Goal: Task Accomplishment & Management: Use online tool/utility

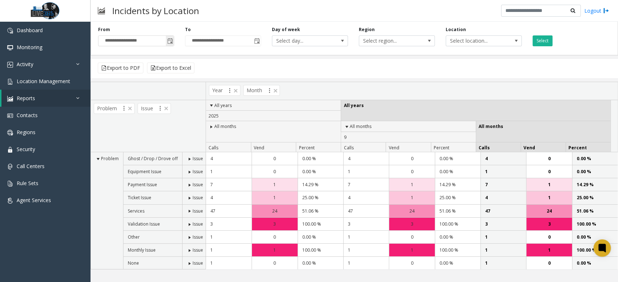
click at [159, 39] on input "**********" at bounding box center [135, 41] width 75 height 10
click at [169, 41] on span "Toggle popup" at bounding box center [170, 41] width 6 height 6
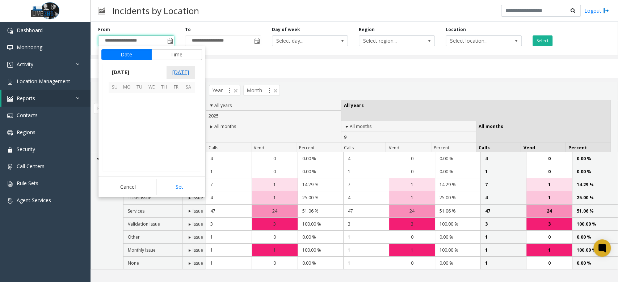
scroll to position [129889, 0]
click at [126, 127] on span "15" at bounding box center [127, 124] width 12 height 12
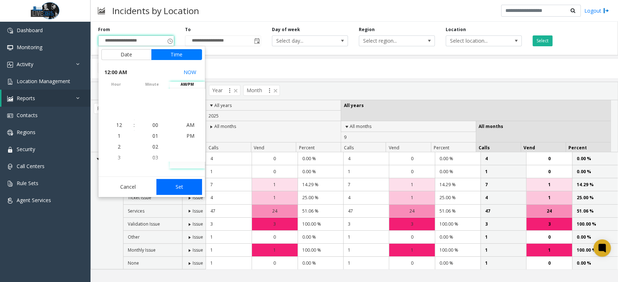
click at [180, 187] on button "Set" at bounding box center [179, 187] width 46 height 16
type input "**********"
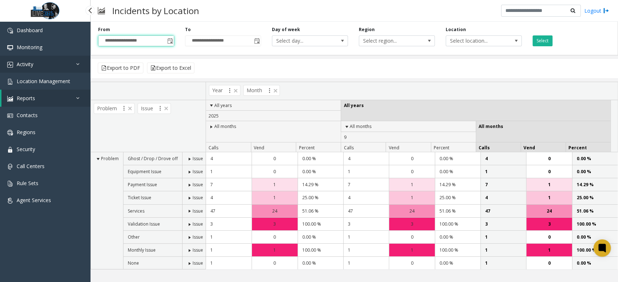
click at [61, 64] on link "Activity" at bounding box center [45, 64] width 90 height 17
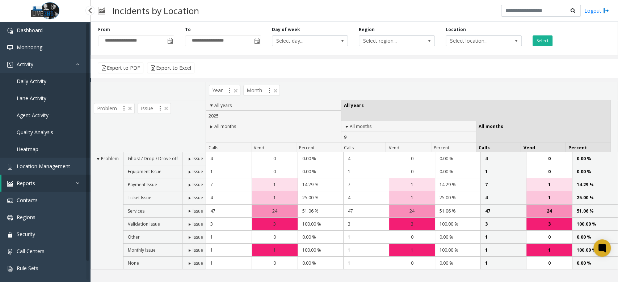
click at [55, 79] on link "Daily Activity" at bounding box center [45, 81] width 90 height 17
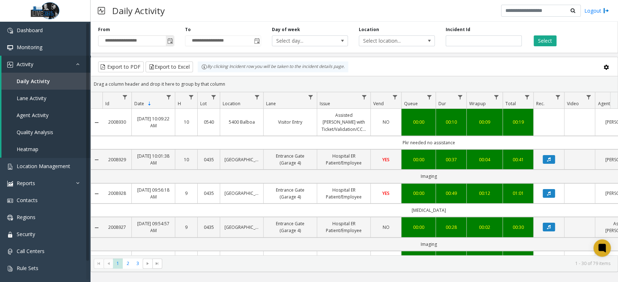
click at [171, 42] on span "Toggle popup" at bounding box center [170, 41] width 6 height 6
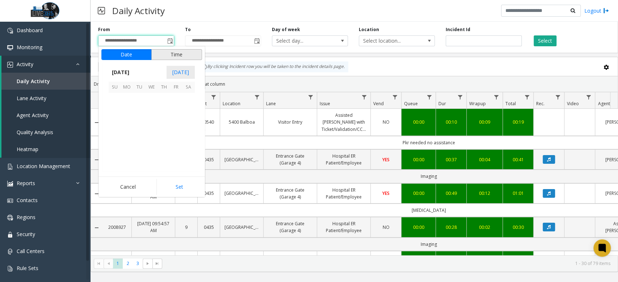
scroll to position [129889, 0]
click at [128, 124] on span "15" at bounding box center [127, 124] width 12 height 12
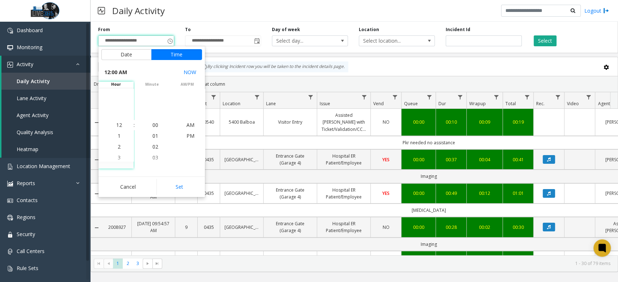
click at [178, 194] on button "Set" at bounding box center [179, 187] width 46 height 16
type input "**********"
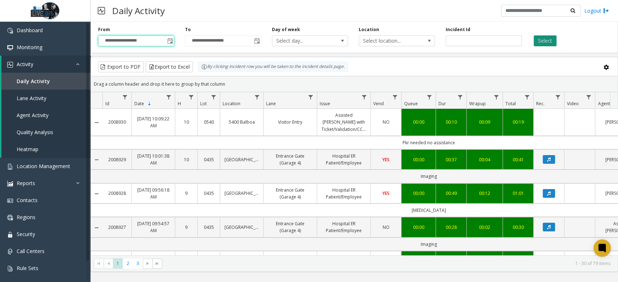
click at [550, 42] on button "Select" at bounding box center [544, 40] width 23 height 11
click at [256, 42] on span "Toggle popup" at bounding box center [257, 41] width 6 height 6
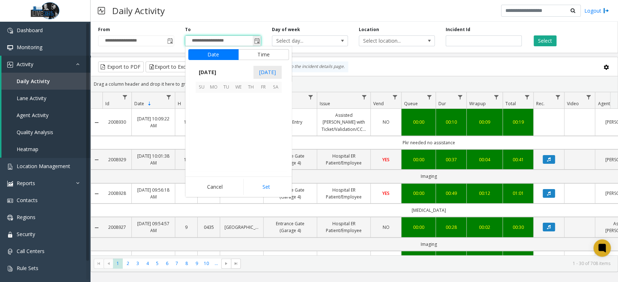
scroll to position [11, 0]
click at [238, 124] on span "17" at bounding box center [238, 124] width 12 height 12
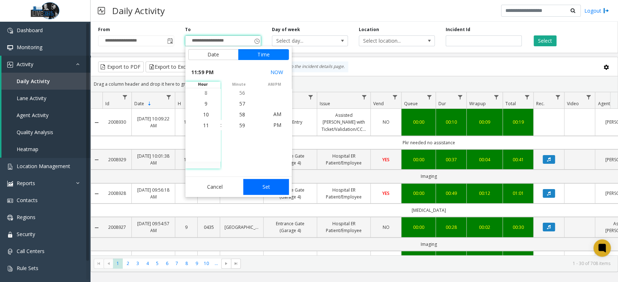
click at [262, 189] on button "Set" at bounding box center [266, 187] width 46 height 16
type input "**********"
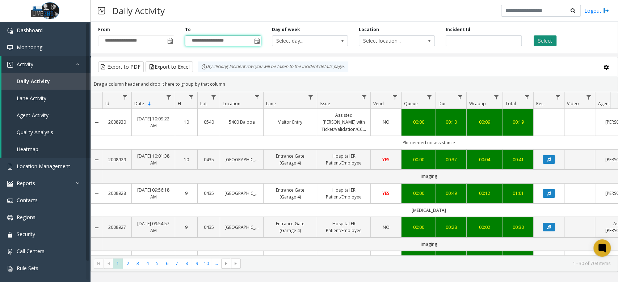
click at [552, 39] on button "Select" at bounding box center [544, 40] width 23 height 11
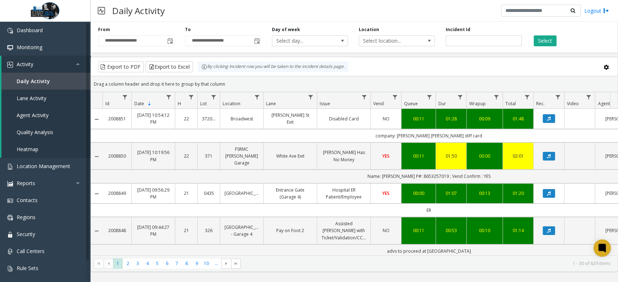
click at [569, 25] on div "**********" at bounding box center [353, 36] width 527 height 34
click at [409, 12] on div "Daily Activity Logout" at bounding box center [353, 11] width 527 height 22
click at [413, 4] on div "Daily Activity Logout" at bounding box center [353, 11] width 527 height 22
click at [373, 12] on div "Daily Activity Logout" at bounding box center [353, 11] width 527 height 22
click at [541, 39] on button "Select" at bounding box center [544, 40] width 23 height 11
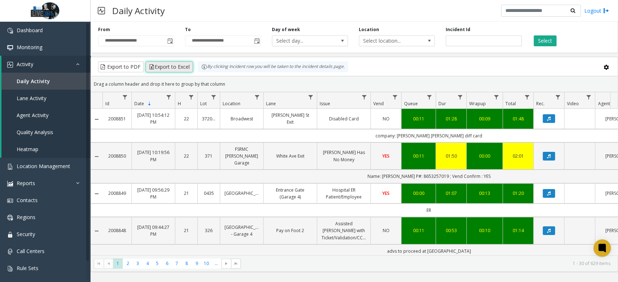
click at [182, 64] on button "Export to Excel" at bounding box center [168, 67] width 47 height 11
